Goal: Use online tool/utility

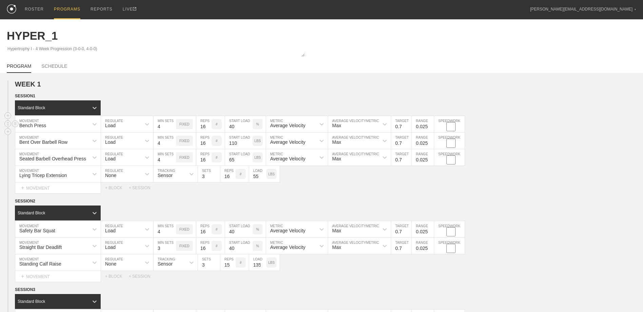
click at [188, 123] on p "FIXED" at bounding box center [184, 124] width 10 height 4
click at [189, 124] on p "RANGE" at bounding box center [184, 124] width 12 height 4
click at [215, 125] on div "#" at bounding box center [217, 124] width 10 height 10
click at [218, 127] on p "AM RAP" at bounding box center [217, 123] width 10 height 7
click at [322, 123] on icon at bounding box center [321, 124] width 7 height 7
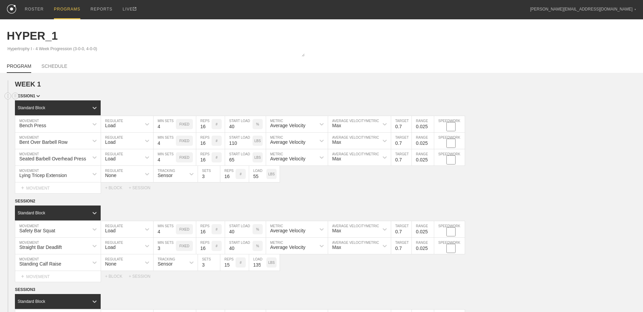
click at [330, 95] on div "SESSION 1" at bounding box center [329, 97] width 628 height 8
click at [321, 124] on icon at bounding box center [321, 124] width 7 height 7
click at [317, 104] on div "Standard Block" at bounding box center [329, 107] width 628 height 15
click at [354, 130] on div "Max" at bounding box center [353, 124] width 51 height 12
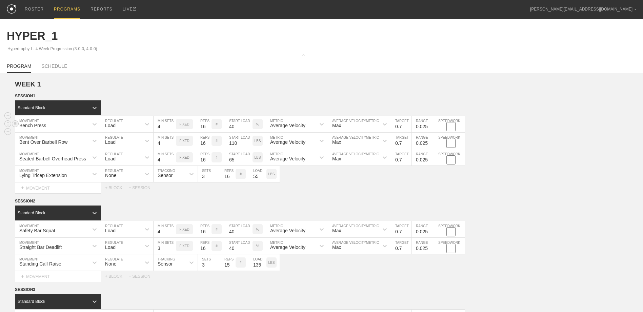
click at [362, 126] on div "Max" at bounding box center [353, 124] width 51 height 12
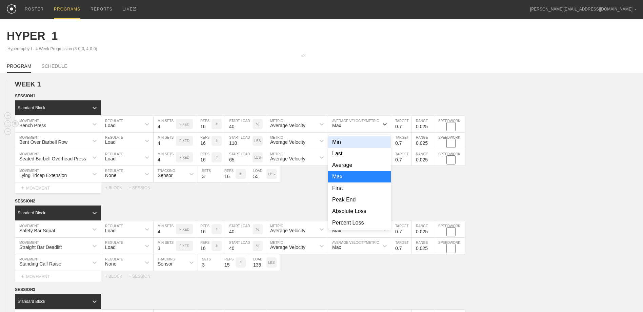
click at [359, 122] on div "Max" at bounding box center [353, 124] width 51 height 12
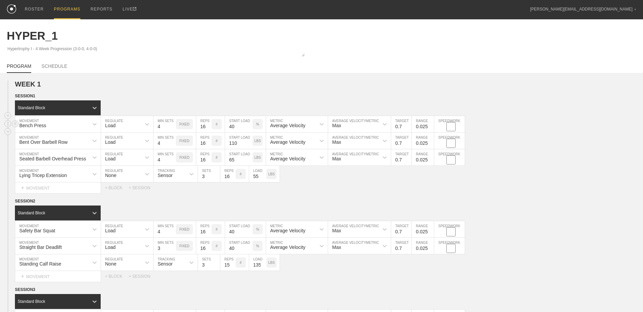
click at [365, 127] on div "Max" at bounding box center [353, 124] width 51 height 12
click at [351, 162] on div "Max" at bounding box center [353, 158] width 51 height 12
type textarea "x"
